Goal: Information Seeking & Learning: Learn about a topic

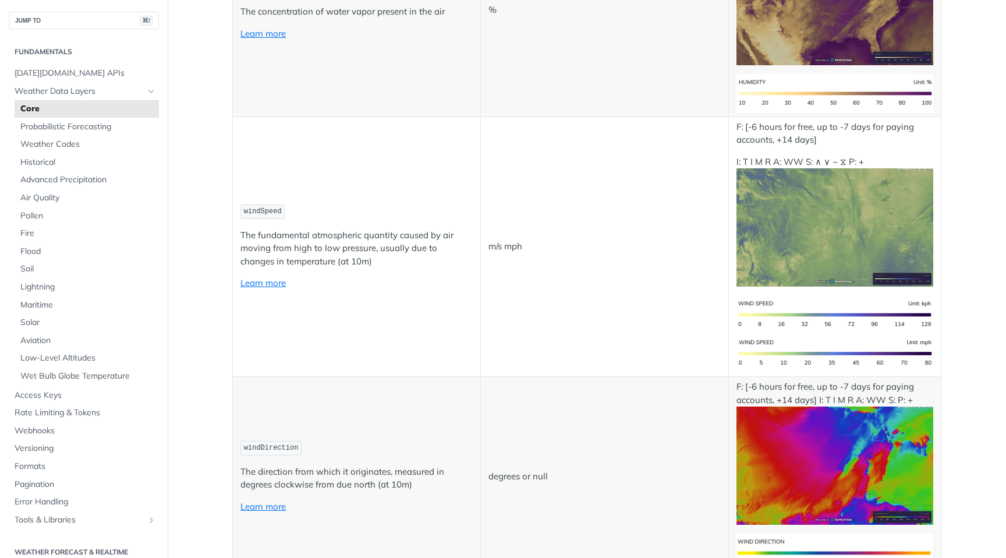
scroll to position [944, 0]
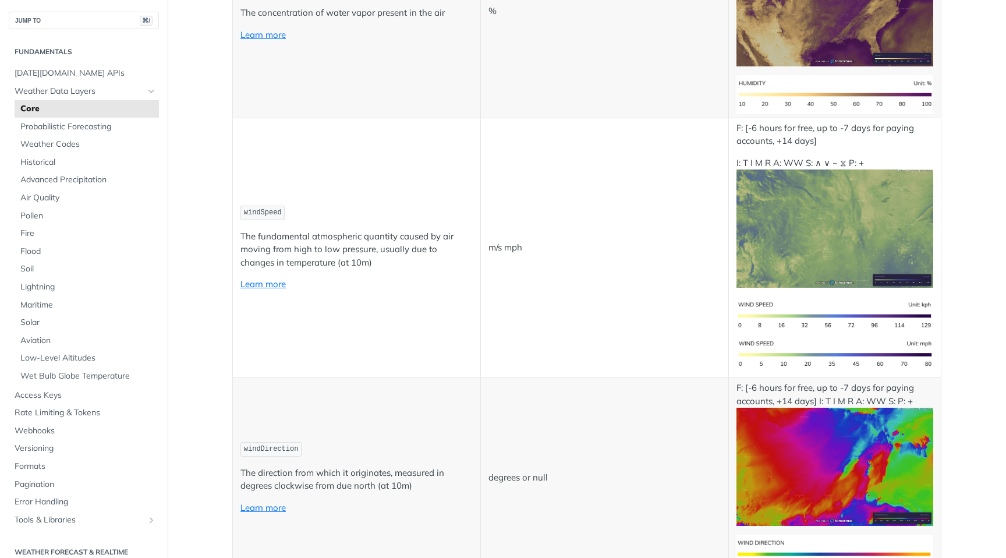
click at [837, 232] on img "Expand image" at bounding box center [835, 228] width 197 height 118
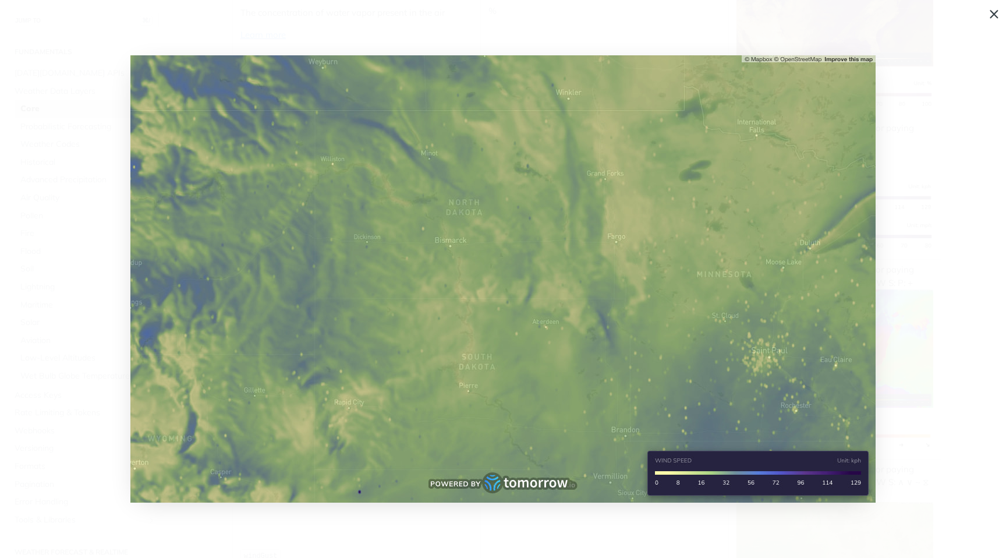
click at [423, 219] on img "Collapse image" at bounding box center [502, 278] width 745 height 447
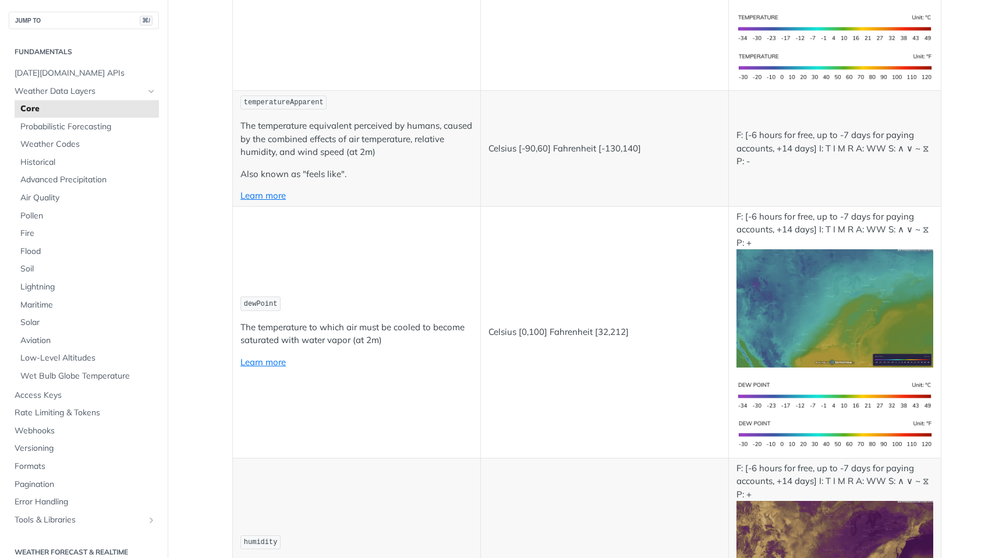
scroll to position [440, 0]
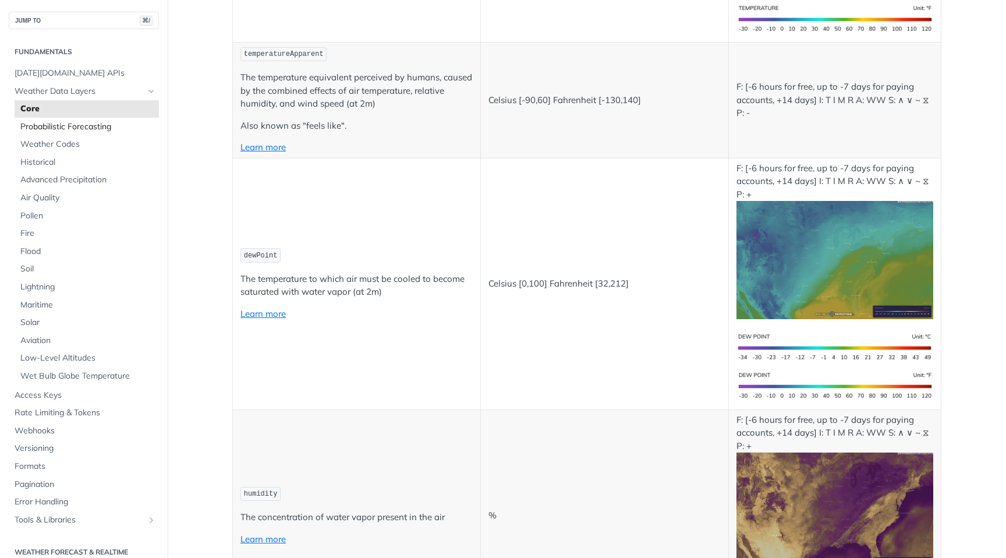
click at [98, 130] on span "Probabilistic Forecasting" at bounding box center [88, 127] width 136 height 12
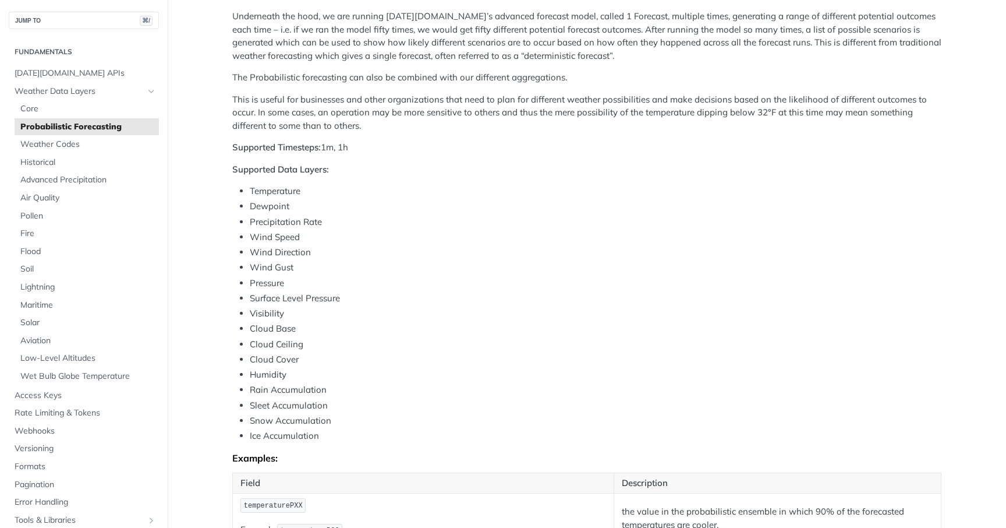
scroll to position [265, 0]
drag, startPoint x: 364, startPoint y: 143, endPoint x: 229, endPoint y: 153, distance: 136.0
click at [229, 153] on article "Probabilistic Forecasting [DATE][DOMAIN_NAME] offers an API that predicts the w…" at bounding box center [586, 285] width 745 height 977
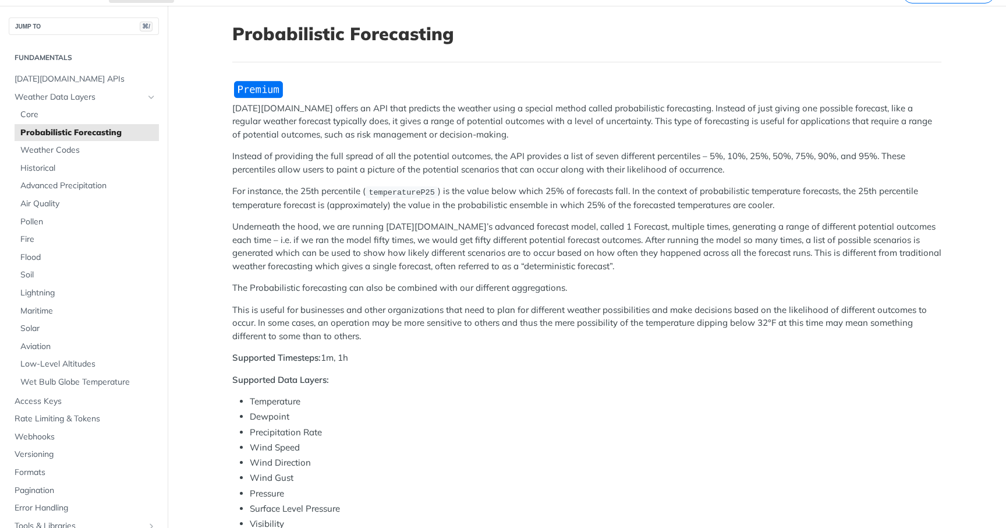
scroll to position [49, 0]
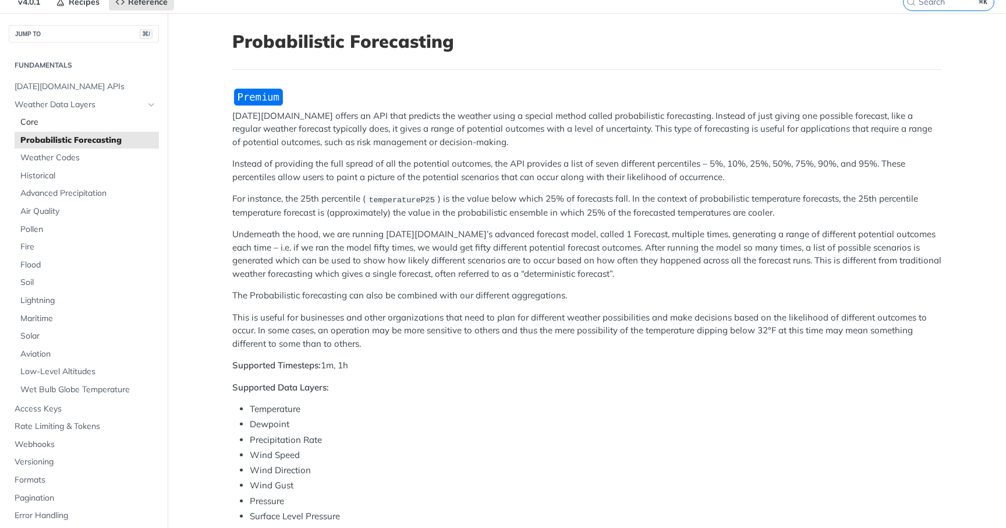
click at [56, 116] on span "Core" at bounding box center [88, 122] width 136 height 12
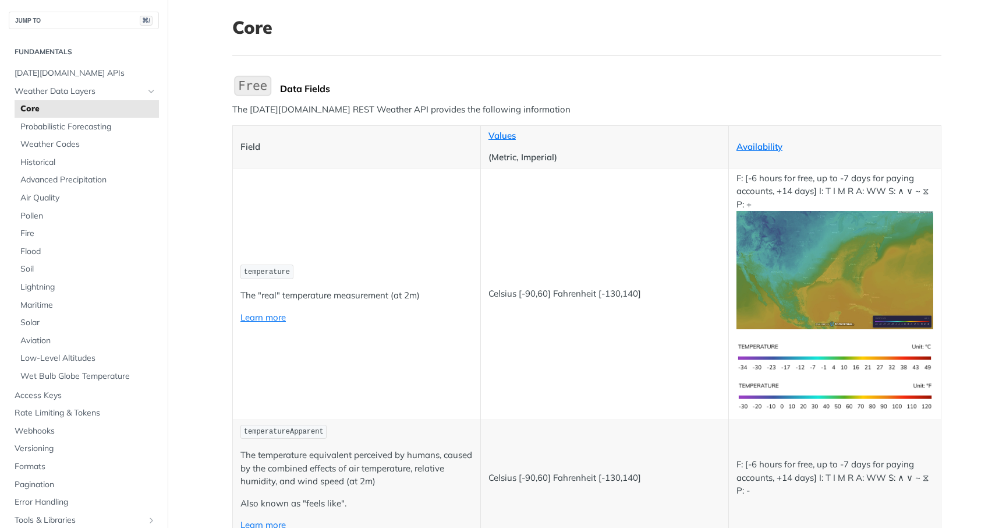
scroll to position [160, 0]
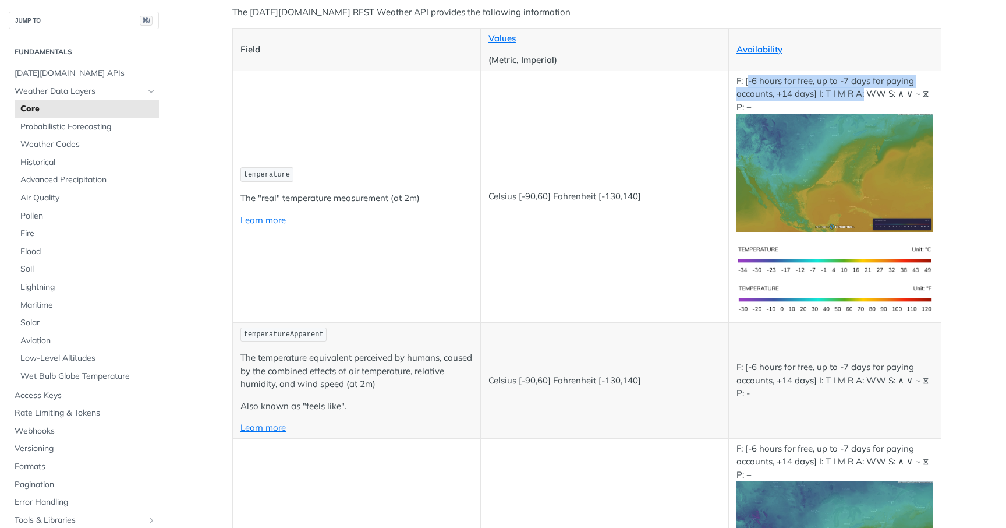
drag, startPoint x: 749, startPoint y: 82, endPoint x: 865, endPoint y: 95, distance: 116.1
click at [865, 95] on p "F: [-6 hours for free, up to -7 days for paying accounts, +14 days] I: T I M R …" at bounding box center [835, 153] width 197 height 157
click at [873, 97] on p "F: [-6 hours for free, up to -7 days for paying accounts, +14 days] I: T I M R …" at bounding box center [835, 153] width 197 height 157
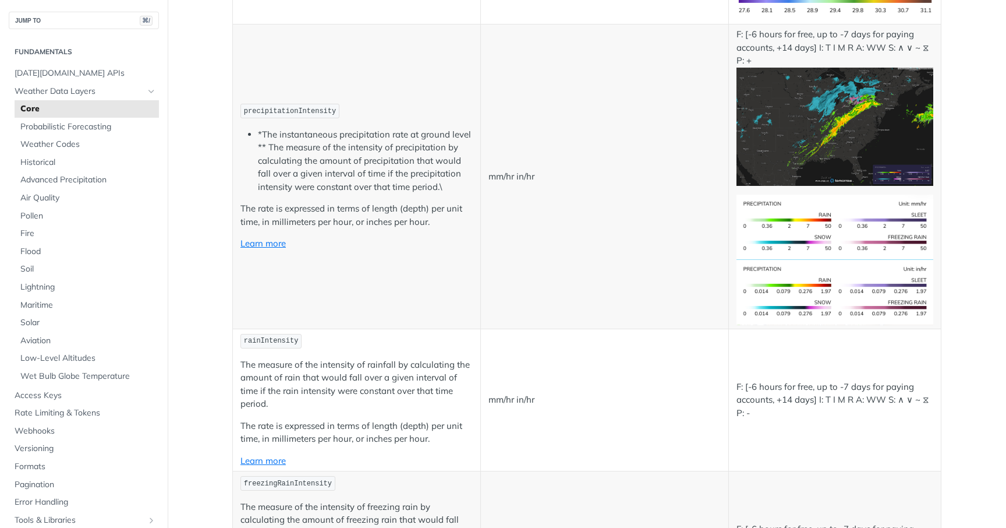
scroll to position [2096, 0]
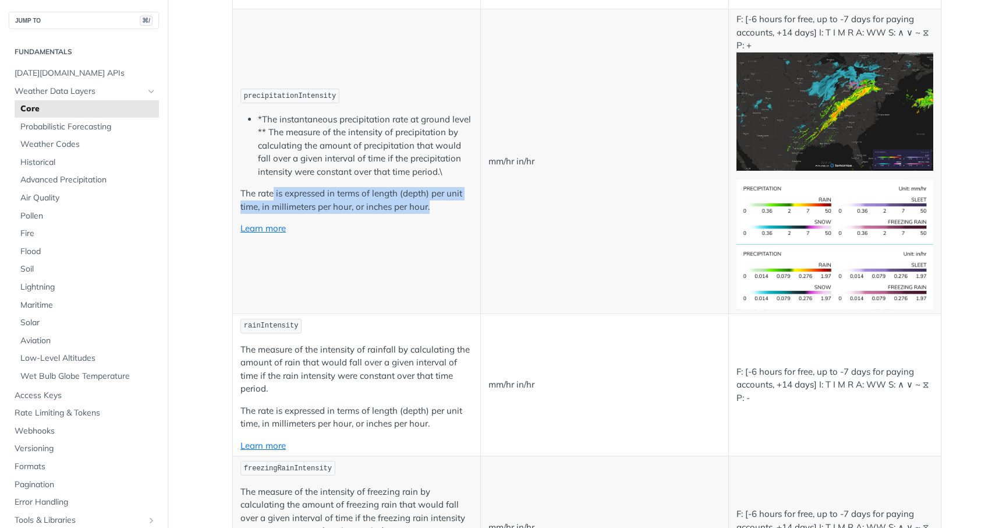
drag, startPoint x: 272, startPoint y: 193, endPoint x: 417, endPoint y: 219, distance: 147.8
click at [417, 219] on td "precipitationIntensity *The instantaneous precipitation rate at ground level **…" at bounding box center [357, 161] width 248 height 305
click at [444, 207] on p "The rate is expressed in terms of length (depth) per unit time, in millimeters …" at bounding box center [356, 200] width 232 height 26
drag, startPoint x: 431, startPoint y: 207, endPoint x: 238, endPoint y: 191, distance: 194.0
click at [238, 191] on td "precipitationIntensity *The instantaneous precipitation rate at ground level **…" at bounding box center [357, 161] width 248 height 305
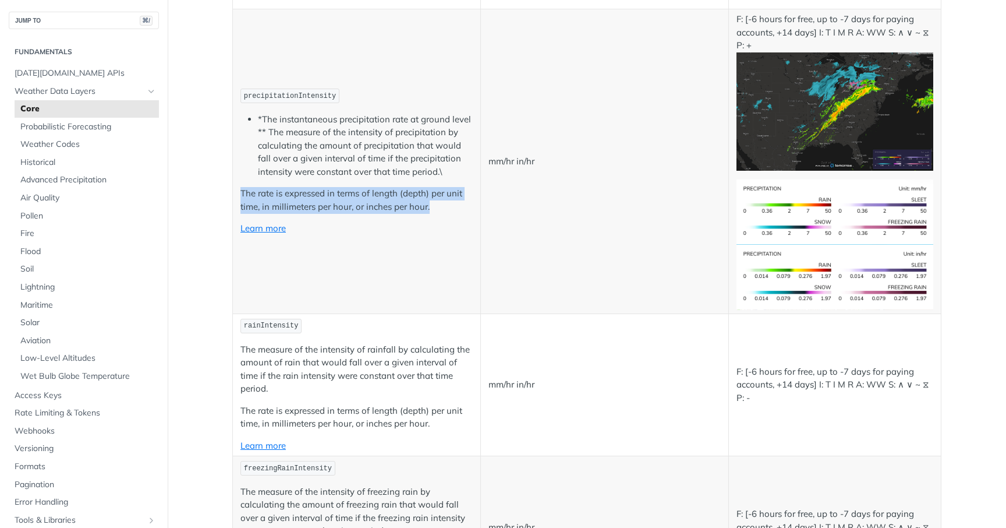
click at [376, 193] on p "The rate is expressed in terms of length (depth) per unit time, in millimeters …" at bounding box center [356, 200] width 232 height 26
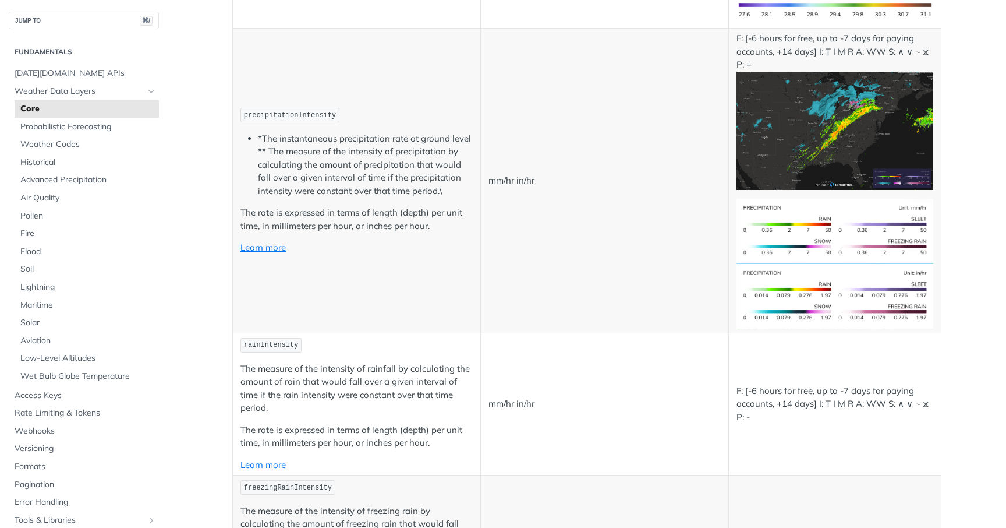
scroll to position [2064, 0]
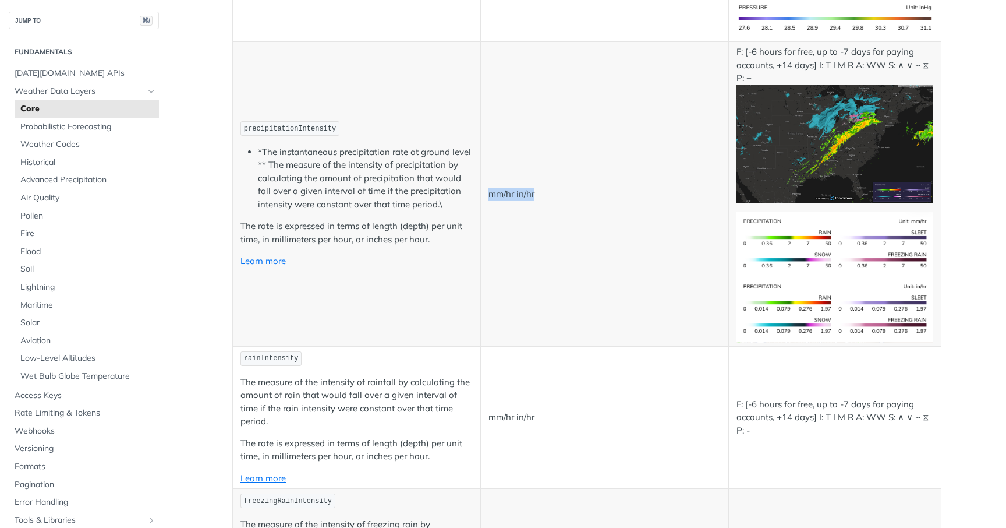
drag, startPoint x: 539, startPoint y: 192, endPoint x: 483, endPoint y: 192, distance: 55.9
click at [483, 192] on td "mm/hr in/hr" at bounding box center [604, 194] width 248 height 305
click at [545, 242] on td "mm/hr in/hr" at bounding box center [604, 194] width 248 height 305
drag, startPoint x: 517, startPoint y: 190, endPoint x: 546, endPoint y: 193, distance: 28.7
click at [546, 193] on p "mm/hr in/hr" at bounding box center [605, 193] width 232 height 13
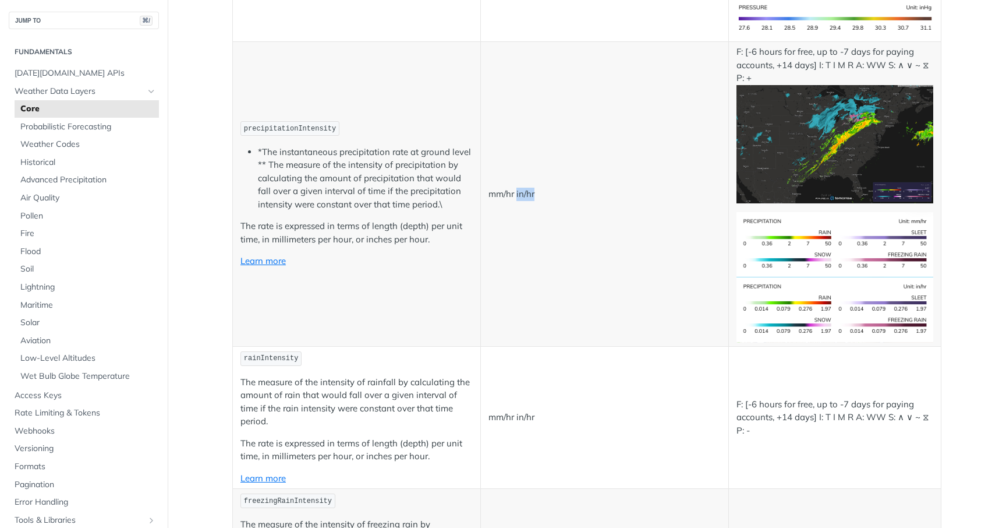
click at [529, 191] on p "mm/hr in/hr" at bounding box center [605, 193] width 232 height 13
drag, startPoint x: 518, startPoint y: 192, endPoint x: 554, endPoint y: 193, distance: 36.7
click at [554, 193] on p "mm/hr in/hr" at bounding box center [605, 193] width 232 height 13
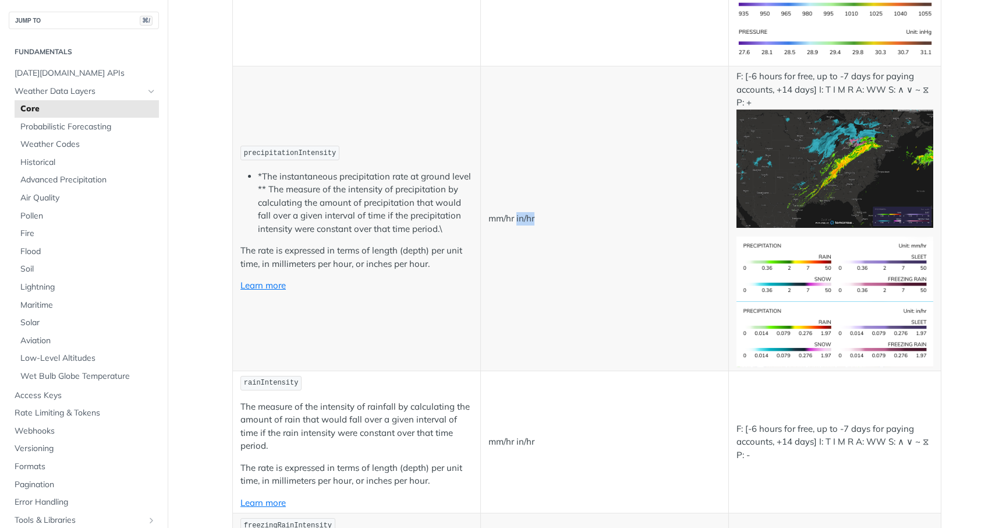
scroll to position [2085, 0]
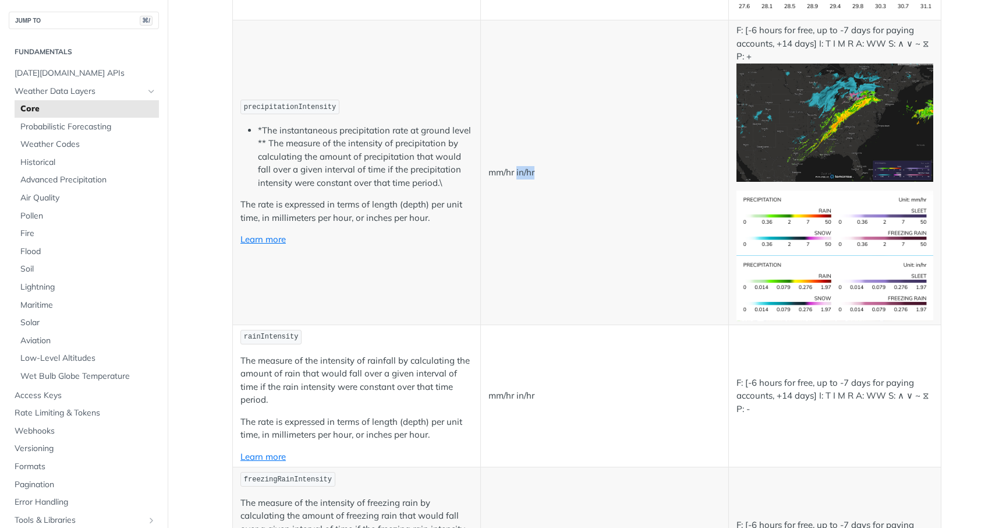
click at [528, 175] on p "mm/hr in/hr" at bounding box center [605, 172] width 232 height 13
click at [525, 174] on p "mm/hr in/hr" at bounding box center [605, 172] width 232 height 13
click at [511, 170] on p "mm/hr in/hr" at bounding box center [605, 172] width 232 height 13
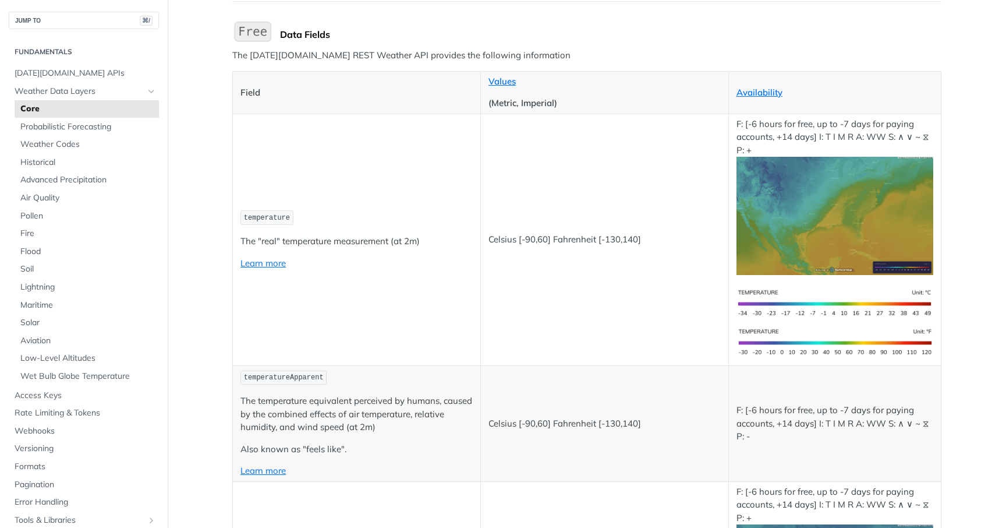
scroll to position [119, 0]
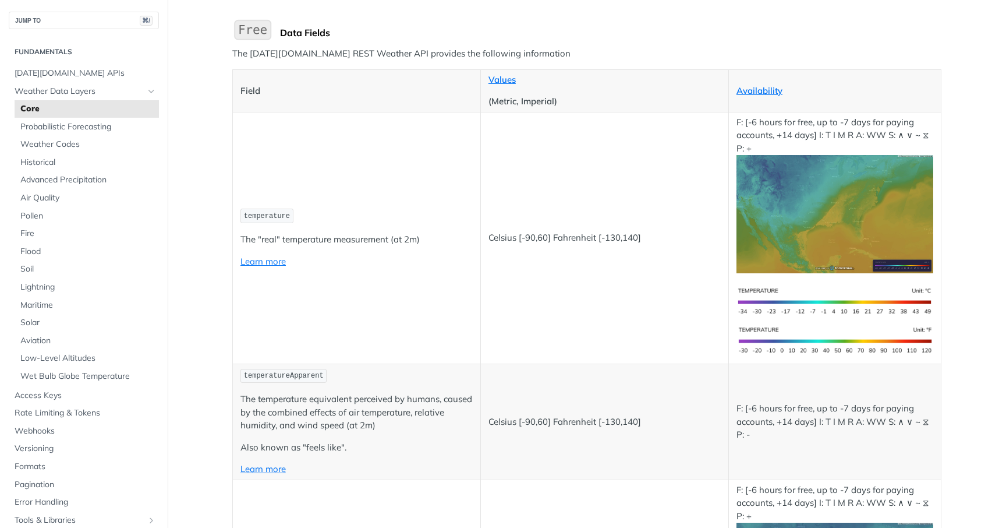
click at [569, 240] on p "Celsius [-90,60] Fahrenheit [-130,140]" at bounding box center [605, 237] width 232 height 13
click at [578, 240] on p "Celsius [-90,60] Fahrenheit [-130,140]" at bounding box center [605, 237] width 232 height 13
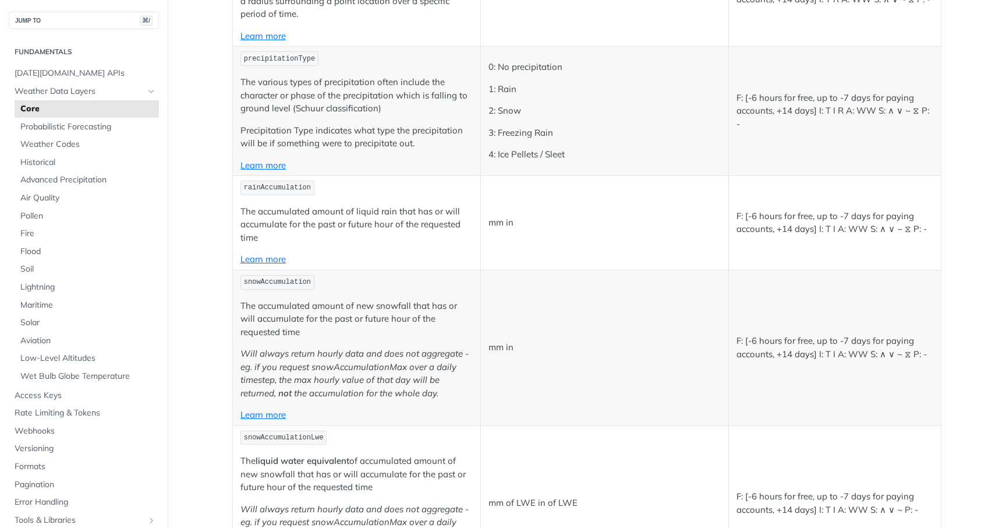
scroll to position [3041, 0]
drag, startPoint x: 252, startPoint y: 185, endPoint x: 309, endPoint y: 186, distance: 57.7
click at [309, 186] on span "rainAccumulation" at bounding box center [277, 186] width 67 height 8
click at [436, 217] on p "The accumulated amount of liquid rain that has or will accumulate for the past …" at bounding box center [356, 223] width 232 height 40
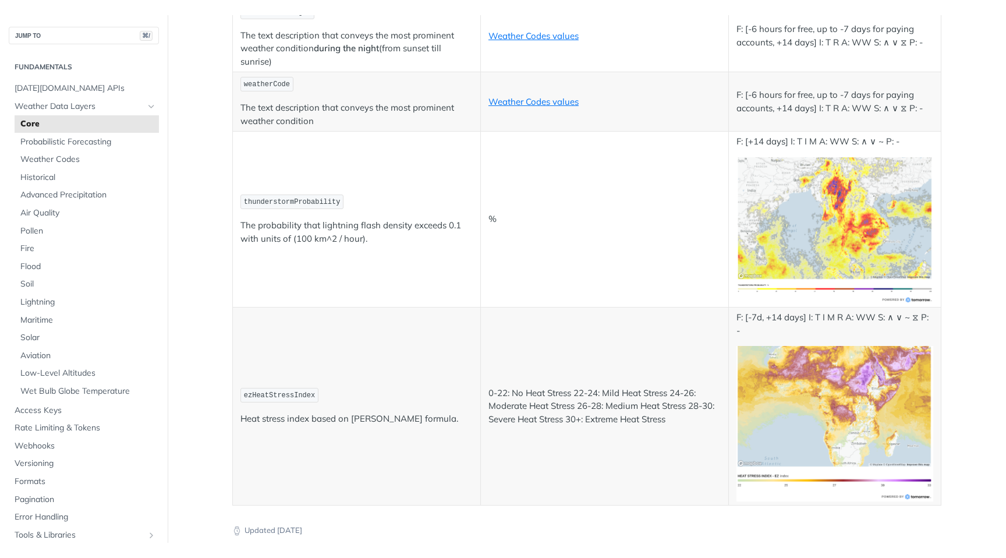
scroll to position [6010, 0]
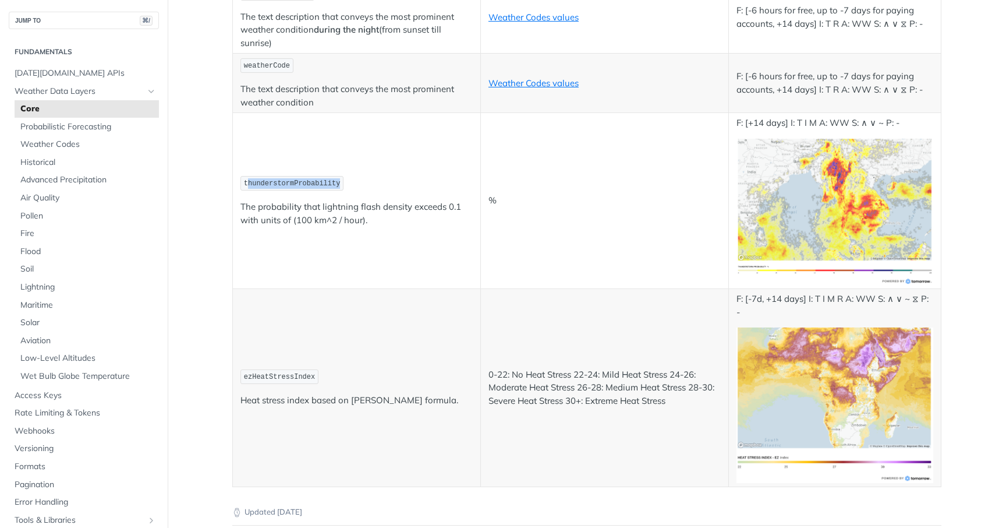
drag, startPoint x: 342, startPoint y: 183, endPoint x: 249, endPoint y: 179, distance: 93.3
click at [249, 179] on code "thunderstormProbability" at bounding box center [291, 183] width 103 height 15
click at [307, 182] on span "thunderstormProbability" at bounding box center [292, 183] width 97 height 8
